Goal: Navigation & Orientation: Find specific page/section

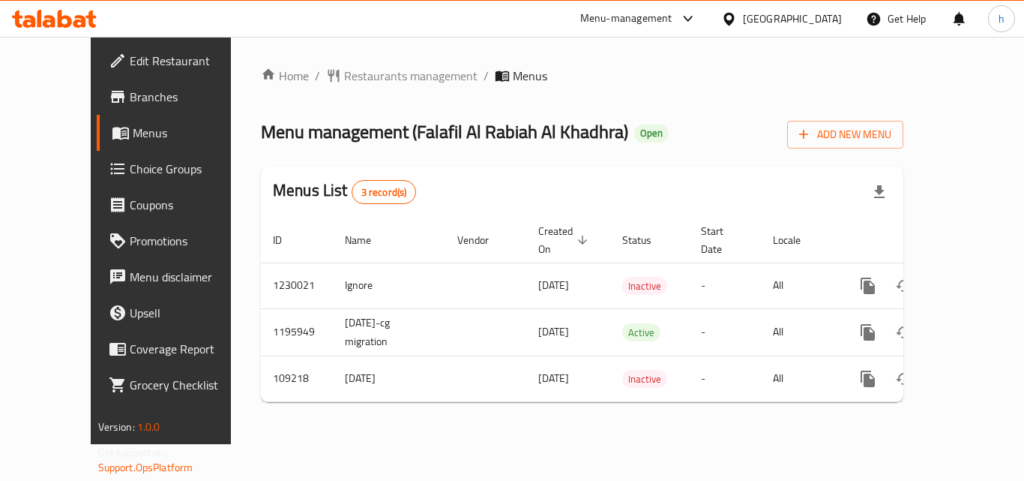
click at [788, 17] on div "United Arab Emirates" at bounding box center [792, 18] width 99 height 16
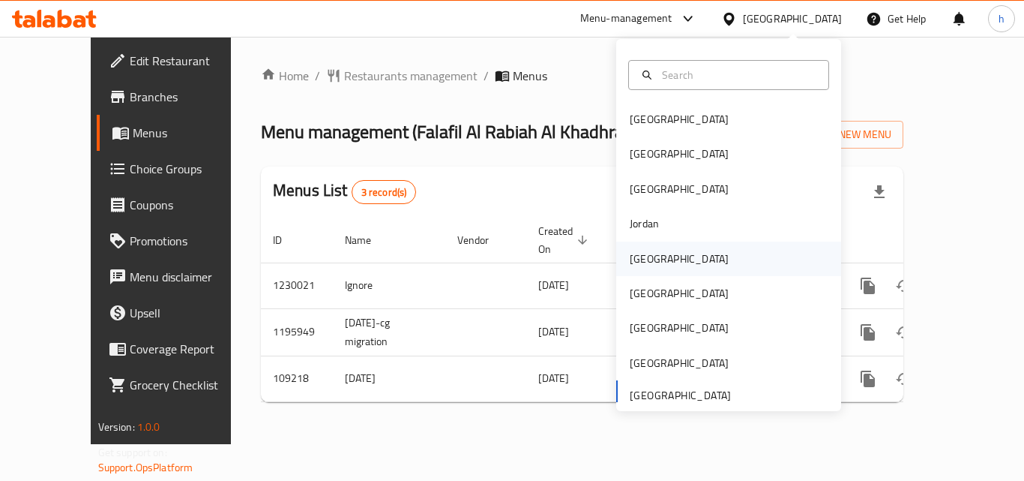
click at [633, 258] on div "Kuwait" at bounding box center [679, 258] width 99 height 16
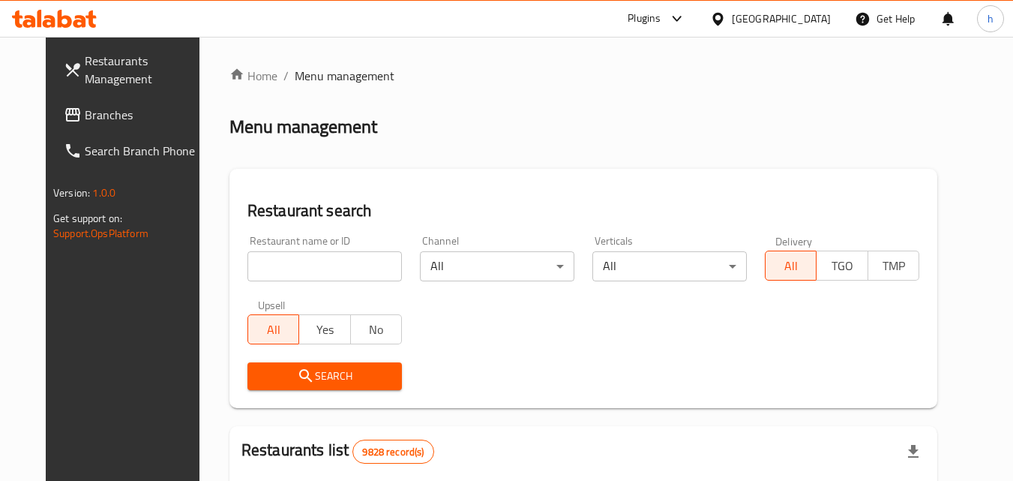
click at [86, 118] on span "Branches" at bounding box center [144, 115] width 118 height 18
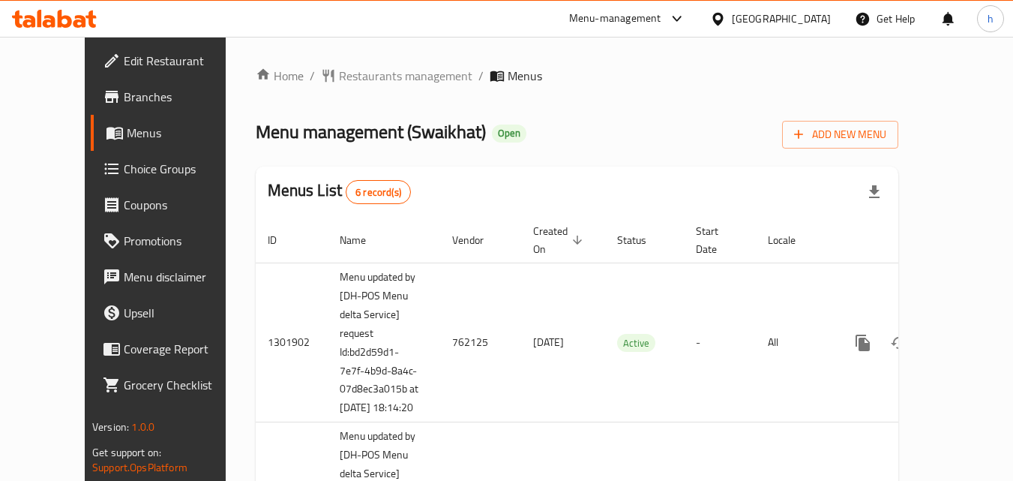
click at [818, 15] on div "Kuwait" at bounding box center [781, 18] width 99 height 16
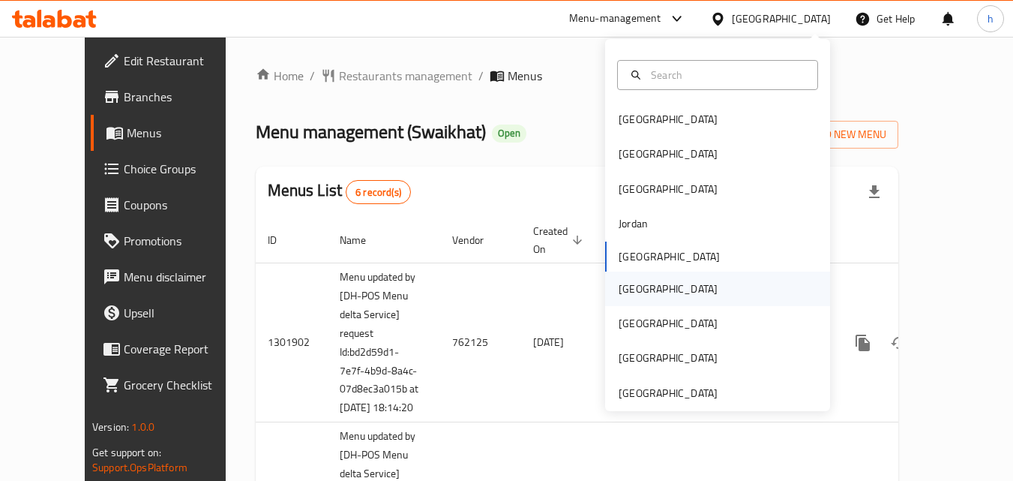
click at [629, 294] on div "Oman" at bounding box center [668, 288] width 99 height 16
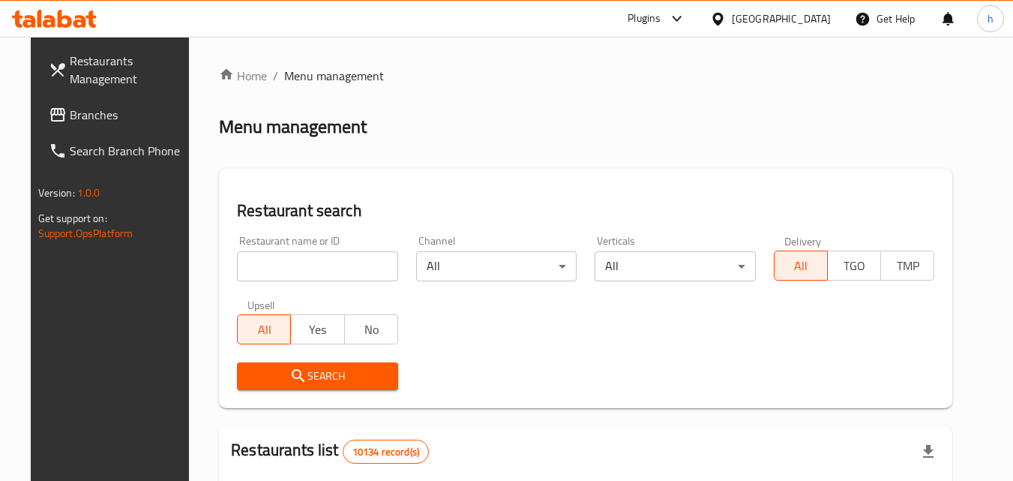
click at [115, 112] on span "Branches" at bounding box center [129, 115] width 118 height 18
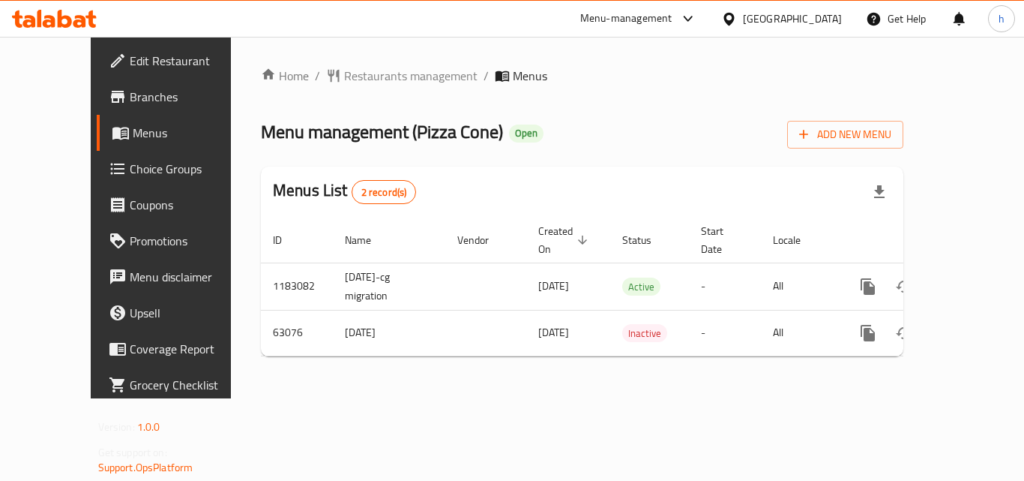
click at [743, 13] on div at bounding box center [732, 18] width 22 height 16
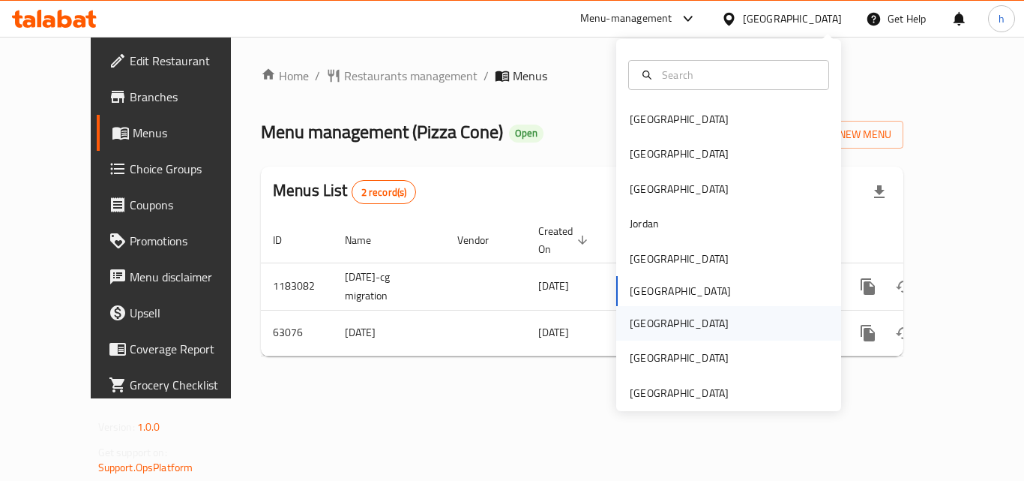
click at [637, 323] on div "[GEOGRAPHIC_DATA]" at bounding box center [679, 323] width 99 height 16
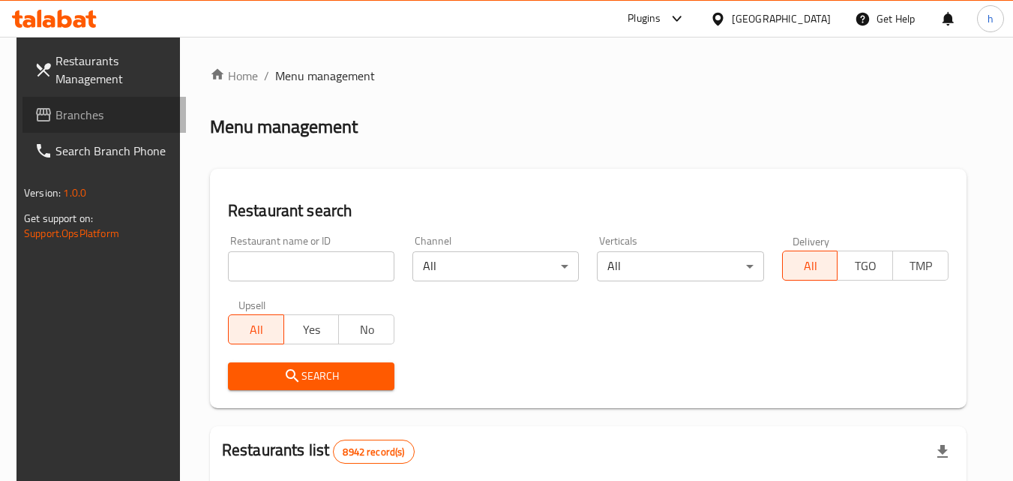
click at [70, 112] on span "Branches" at bounding box center [114, 115] width 118 height 18
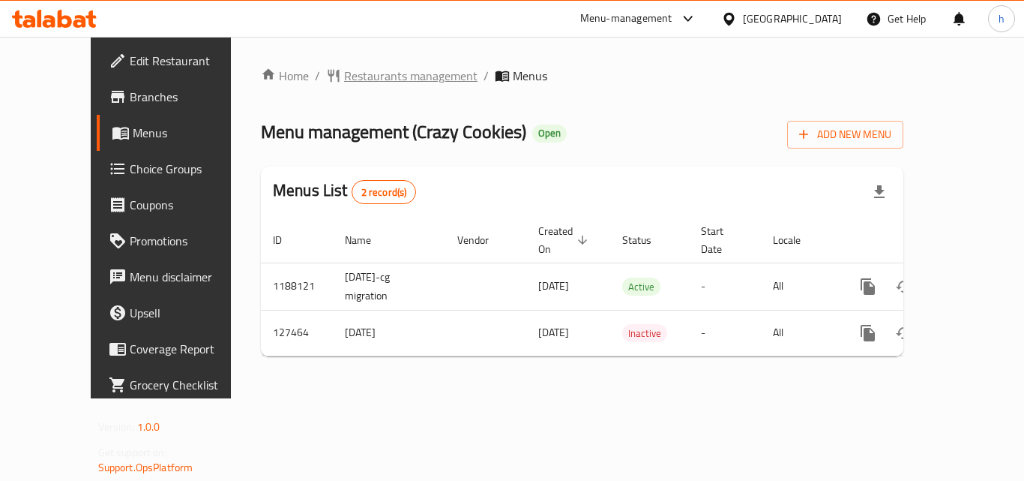
click at [344, 77] on span "Restaurants management" at bounding box center [410, 76] width 133 height 18
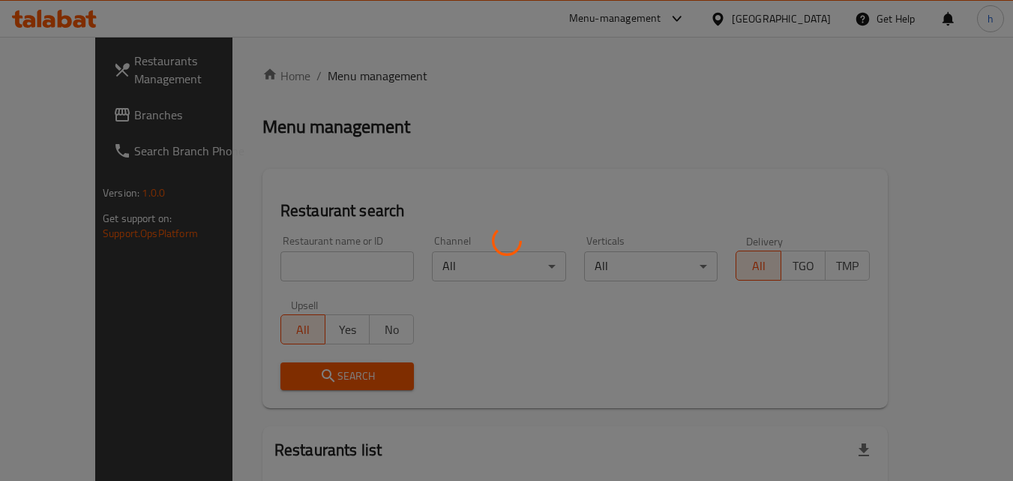
click at [121, 109] on div at bounding box center [506, 240] width 1013 height 481
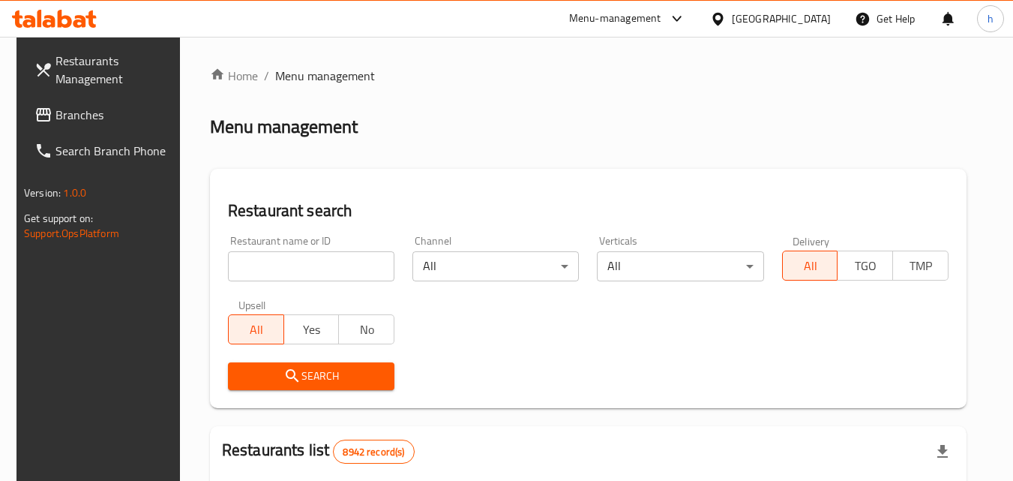
click at [121, 109] on span "Branches" at bounding box center [114, 115] width 118 height 18
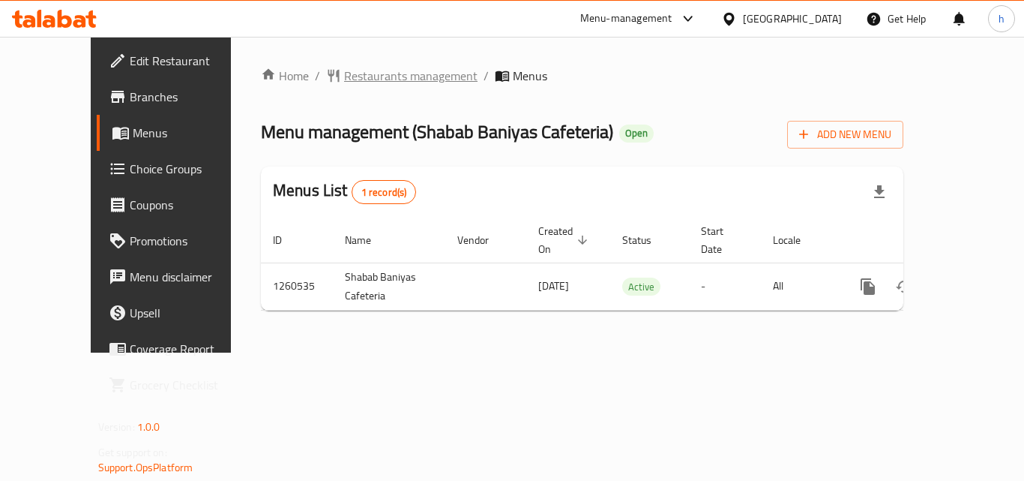
click at [403, 74] on span "Restaurants management" at bounding box center [410, 76] width 133 height 18
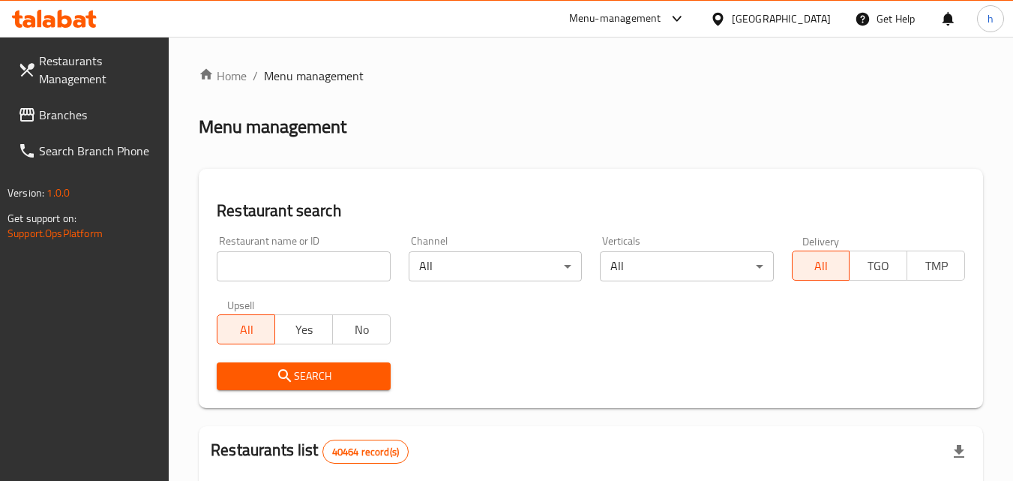
click at [95, 120] on span "Branches" at bounding box center [98, 115] width 118 height 18
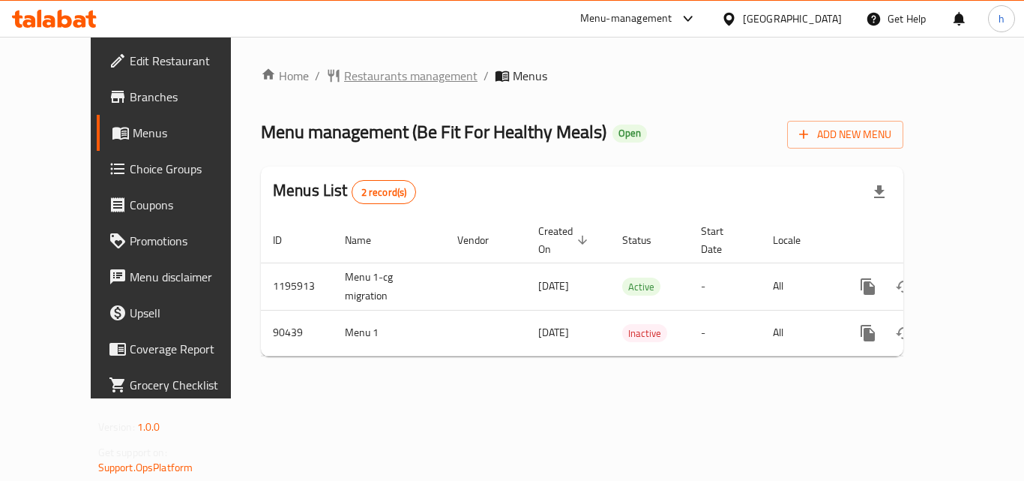
click at [367, 81] on span "Restaurants management" at bounding box center [410, 76] width 133 height 18
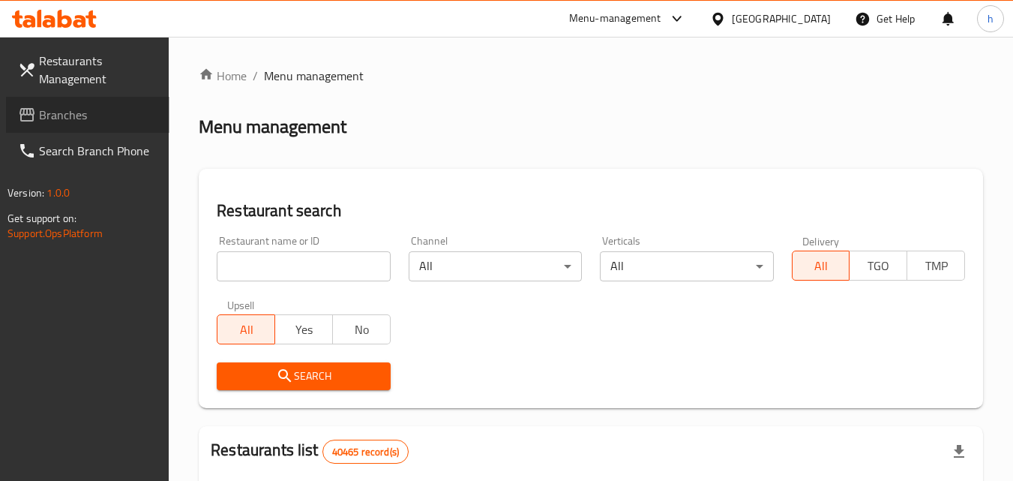
click at [133, 114] on span "Branches" at bounding box center [98, 115] width 118 height 18
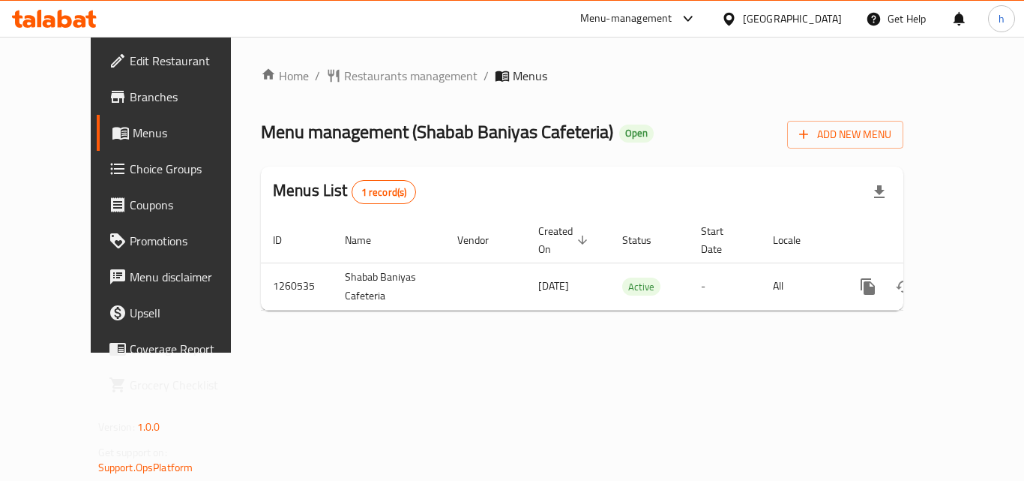
click at [767, 23] on div "[GEOGRAPHIC_DATA]" at bounding box center [792, 18] width 99 height 16
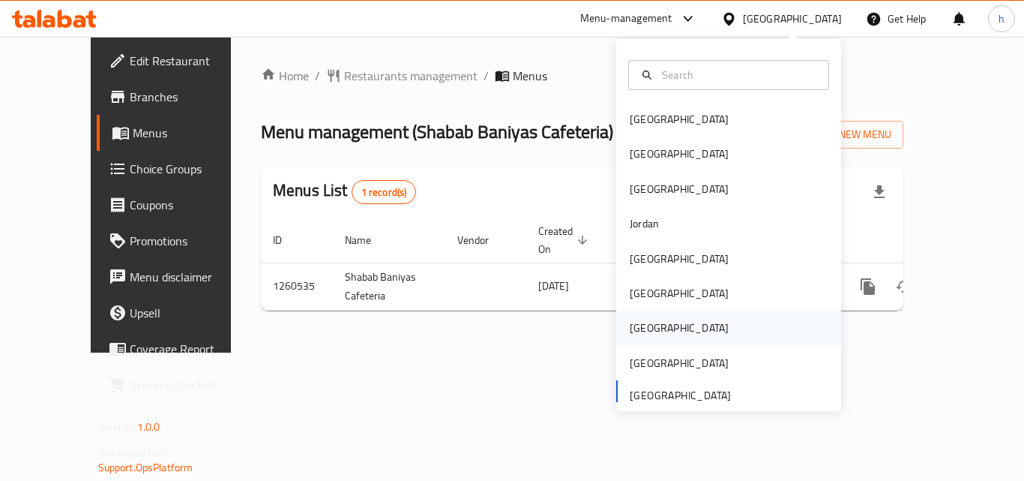
click at [640, 333] on div "Qatar" at bounding box center [679, 327] width 99 height 16
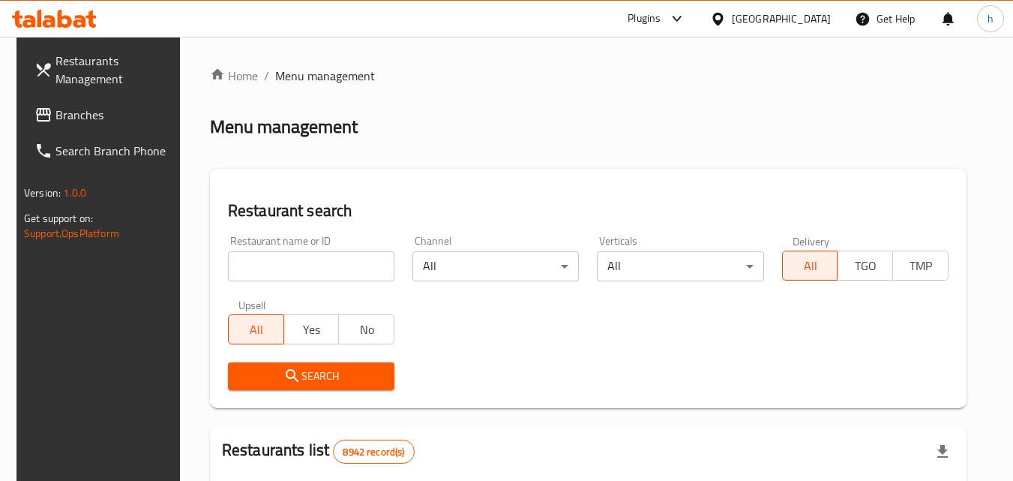
click at [128, 109] on span "Branches" at bounding box center [114, 115] width 118 height 18
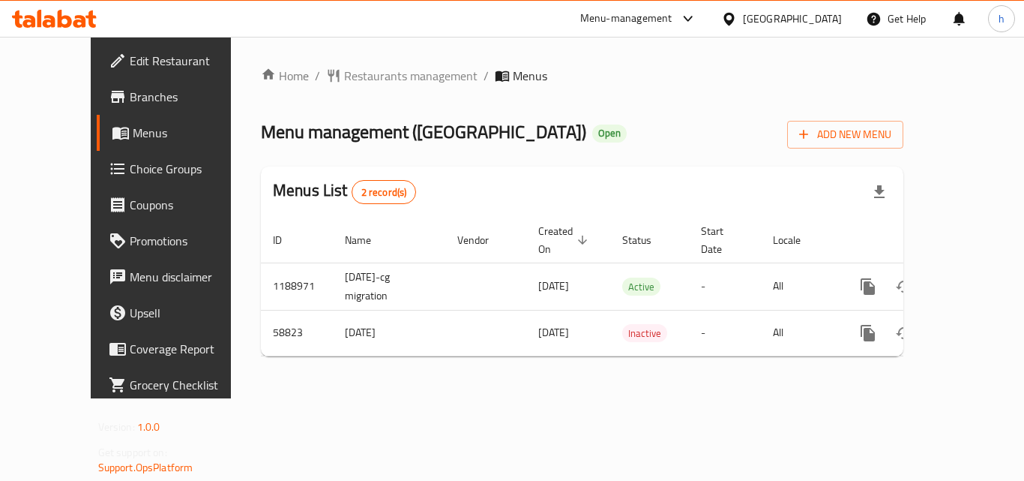
click at [841, 10] on div "[GEOGRAPHIC_DATA]" at bounding box center [792, 18] width 99 height 16
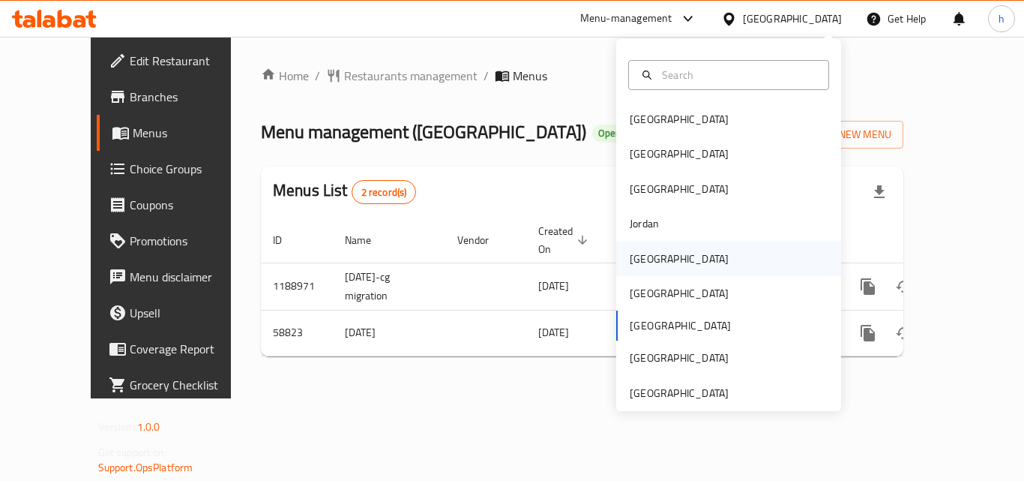
click at [643, 265] on div "[GEOGRAPHIC_DATA]" at bounding box center [679, 258] width 99 height 16
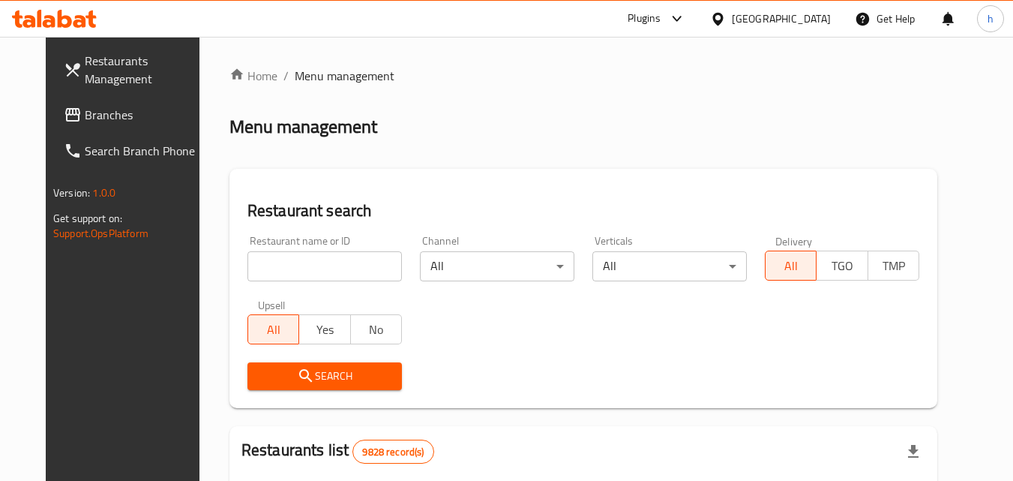
click at [94, 103] on link "Branches" at bounding box center [133, 115] width 163 height 36
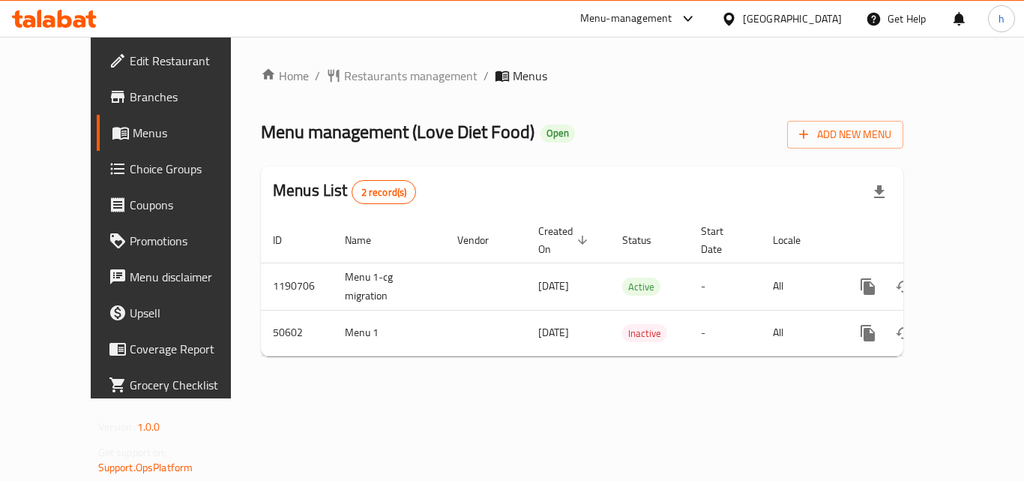
click at [839, 28] on div "[GEOGRAPHIC_DATA]" at bounding box center [781, 19] width 145 height 36
click at [811, 19] on div "Kuwait" at bounding box center [792, 18] width 99 height 16
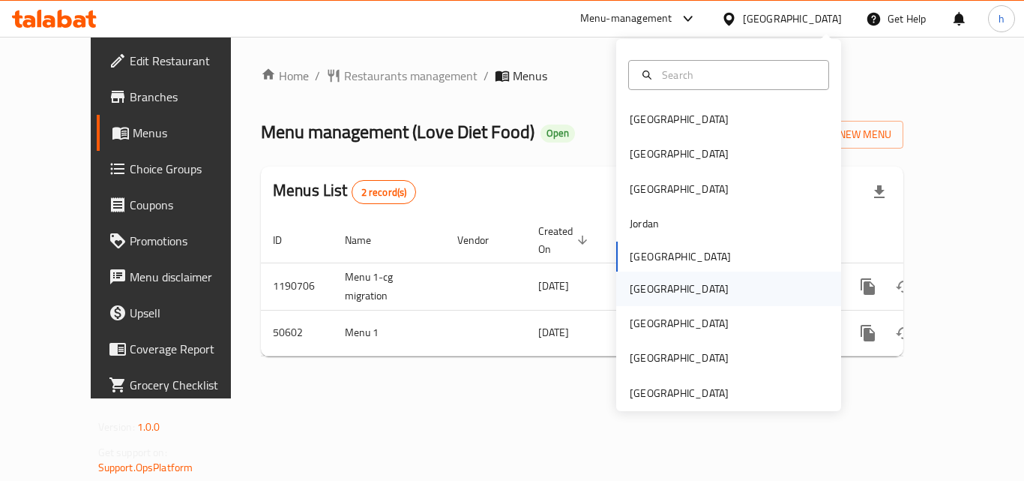
click at [664, 290] on div "[GEOGRAPHIC_DATA]" at bounding box center [728, 288] width 225 height 34
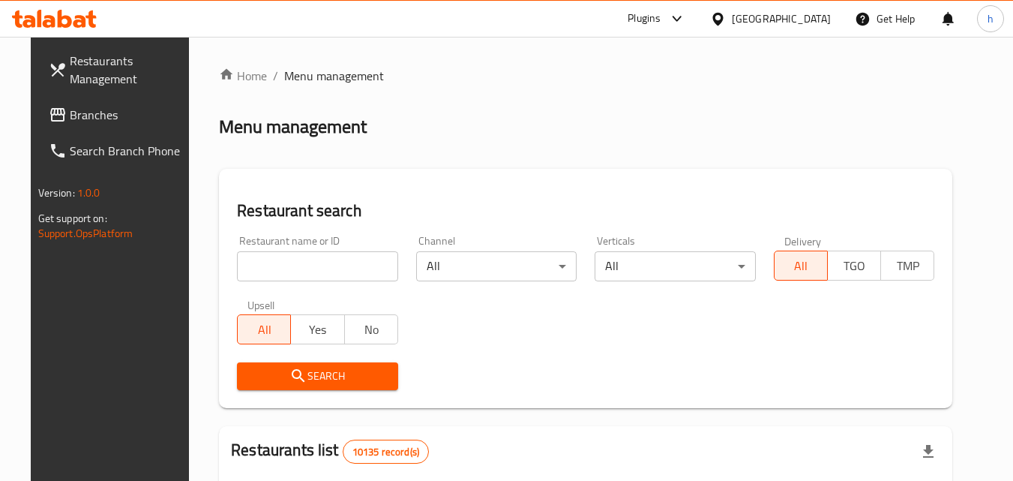
click at [112, 109] on span "Branches" at bounding box center [129, 115] width 118 height 18
